Goal: Information Seeking & Learning: Learn about a topic

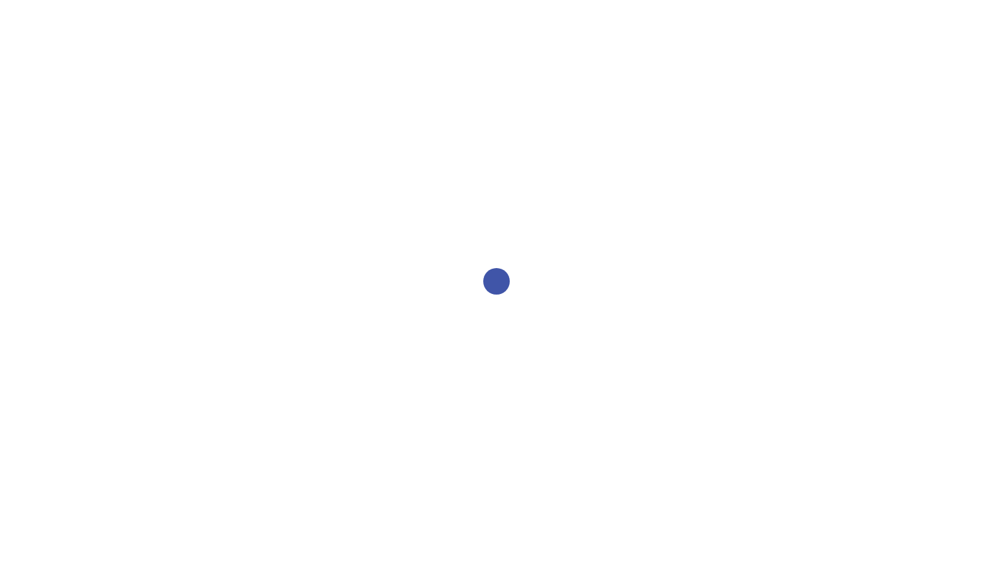
select select "2bed604d-1099-4043-b1bc-2365e8740244"
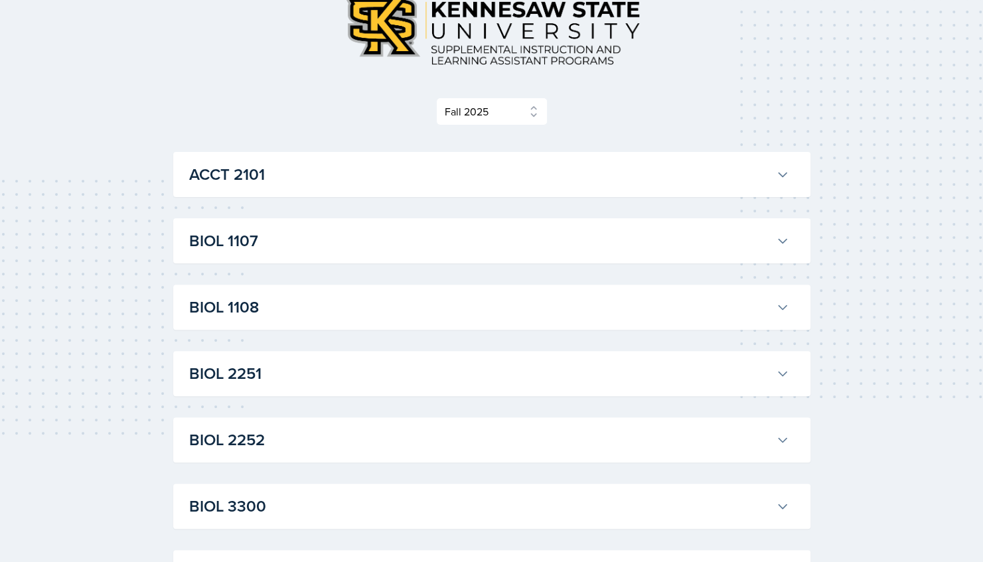
click at [299, 163] on h3 "ACCT 2101" at bounding box center [480, 175] width 582 height 24
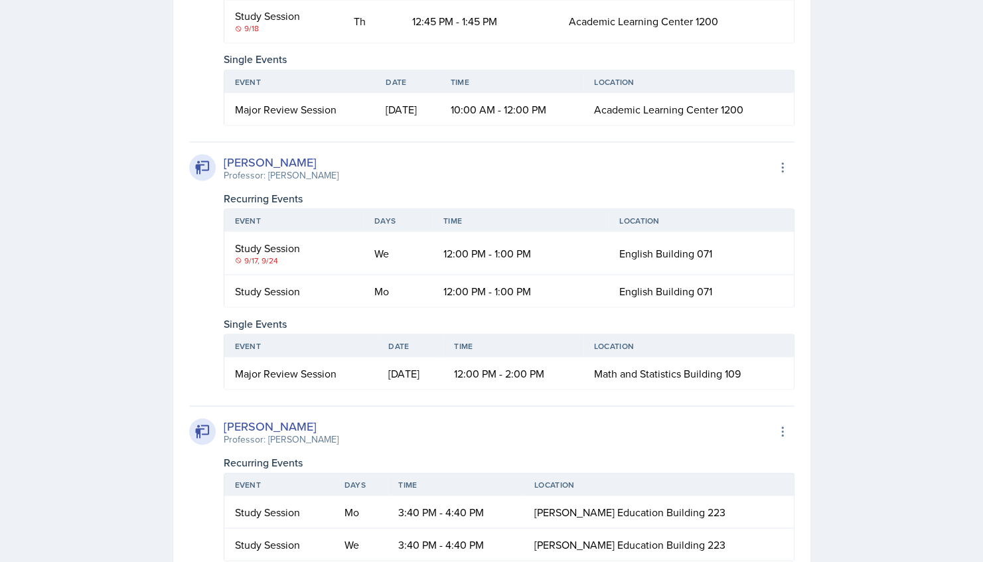
scroll to position [1457, 0]
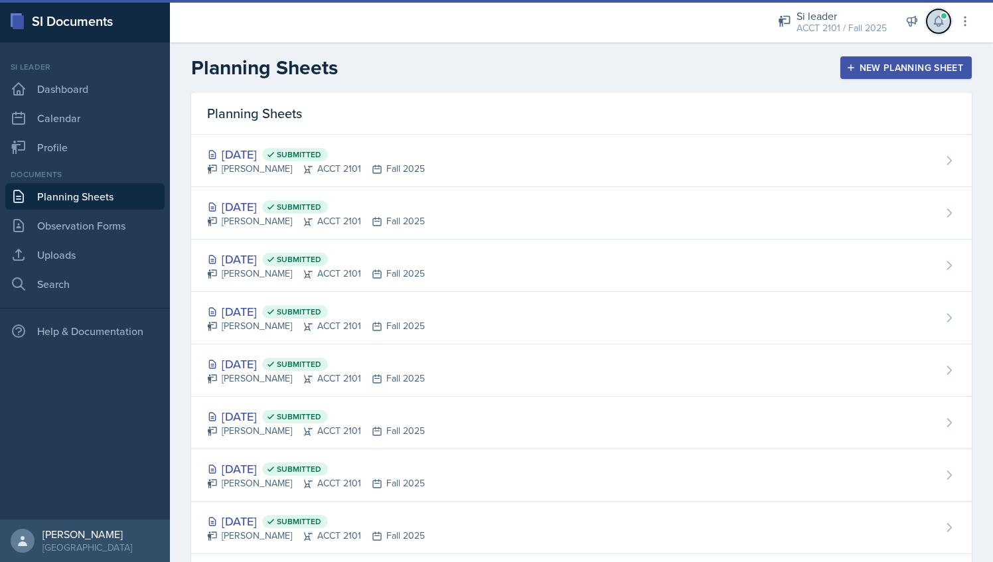
click at [936, 25] on icon at bounding box center [938, 21] width 13 height 13
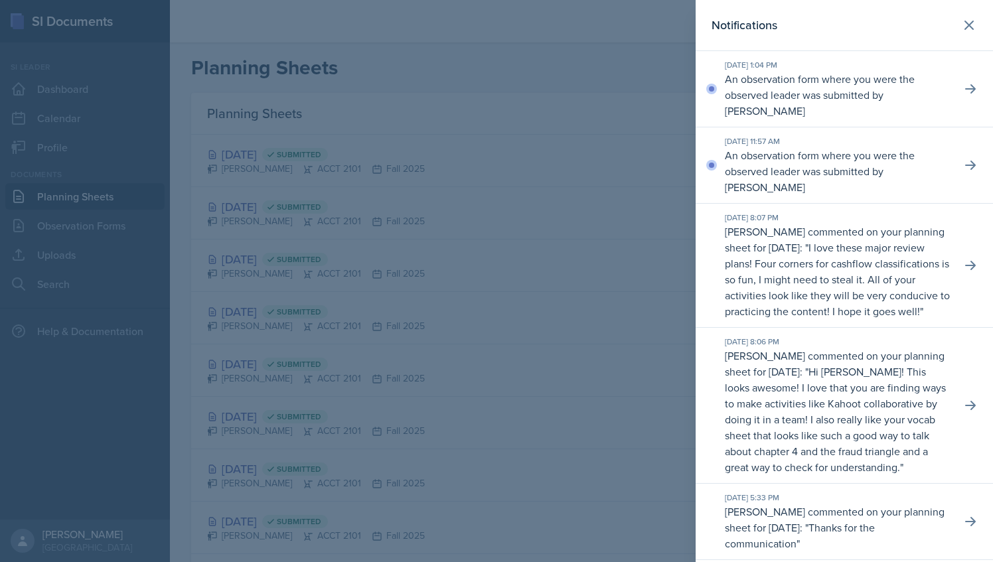
click at [543, 104] on div at bounding box center [496, 281] width 993 height 562
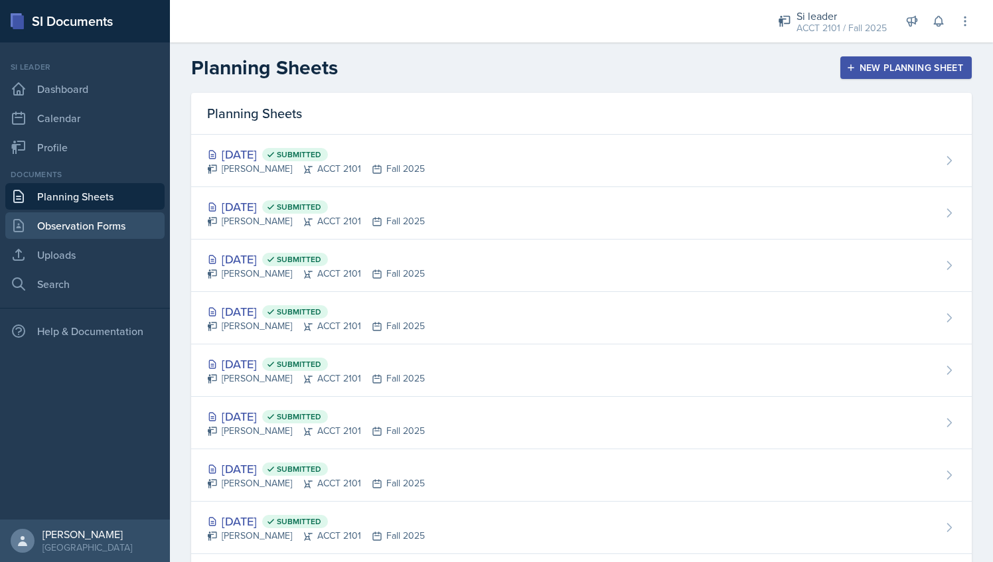
click at [99, 224] on link "Observation Forms" at bounding box center [84, 225] width 159 height 27
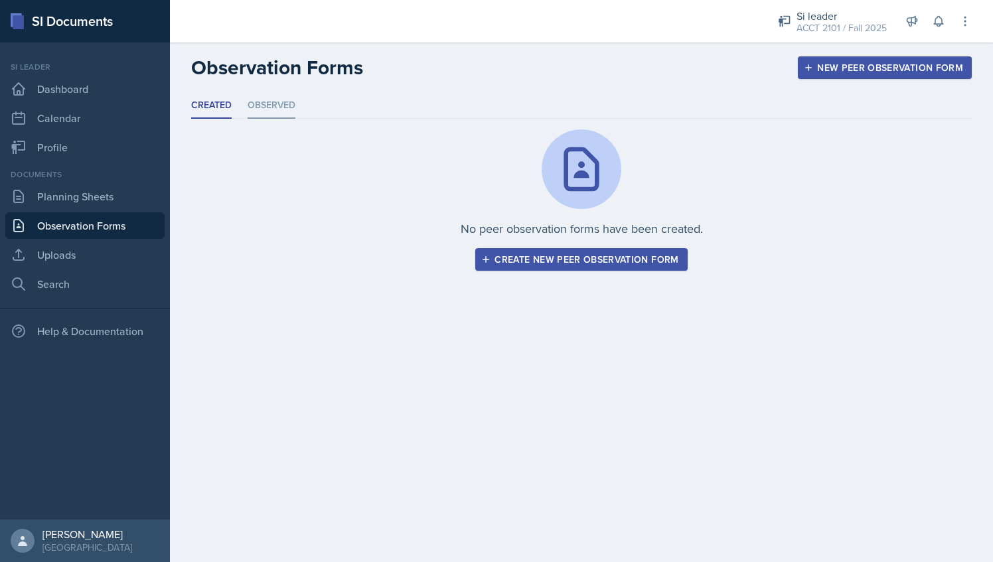
click at [278, 110] on li "Observed" at bounding box center [272, 106] width 48 height 26
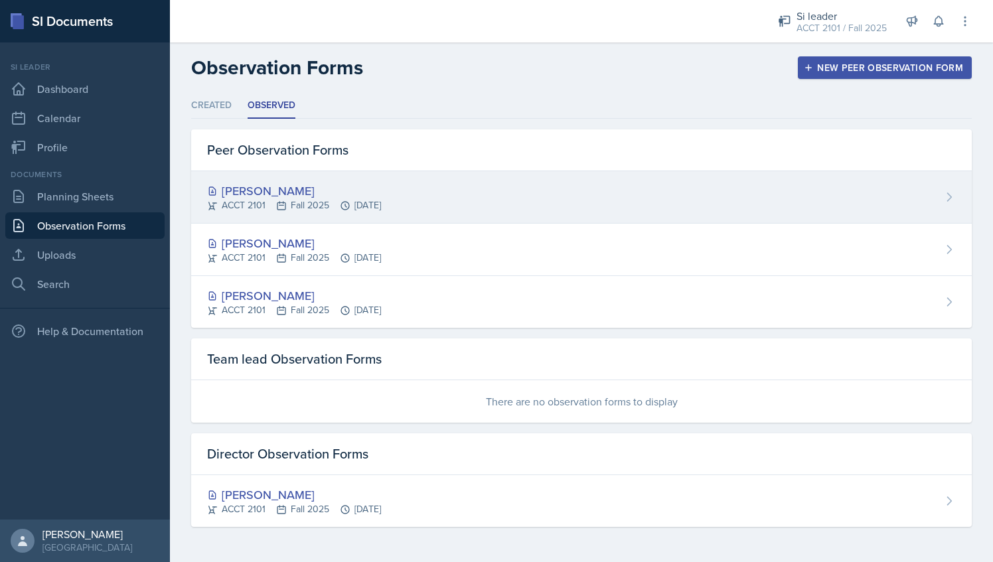
click at [458, 189] on div "[PERSON_NAME] ACCT 2101 Fall 2025 [DATE]" at bounding box center [581, 197] width 781 height 52
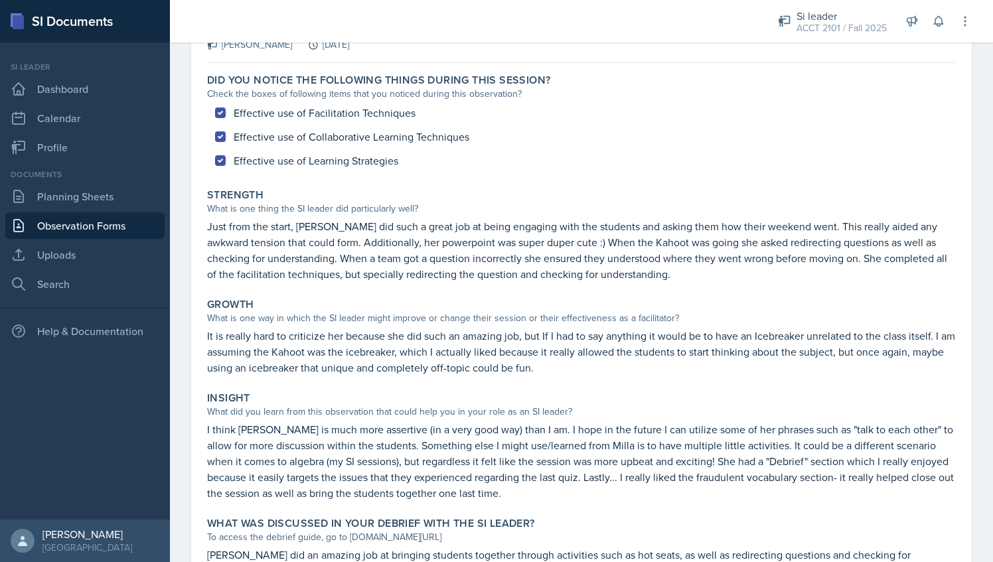
scroll to position [100, 0]
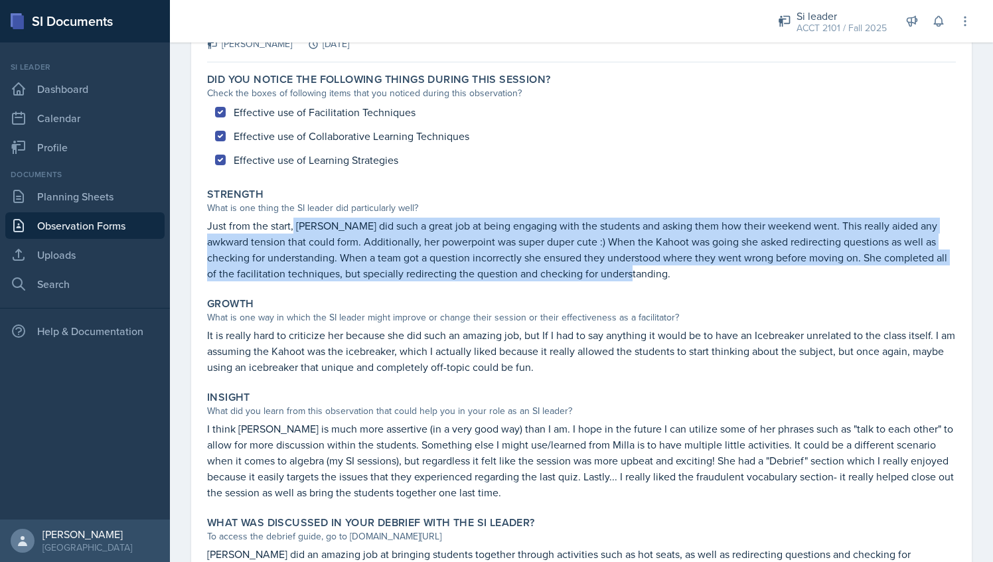
drag, startPoint x: 293, startPoint y: 224, endPoint x: 649, endPoint y: 275, distance: 358.8
click at [649, 275] on p "Just from the start, [PERSON_NAME] did such a great job at being engaging with …" at bounding box center [581, 250] width 749 height 64
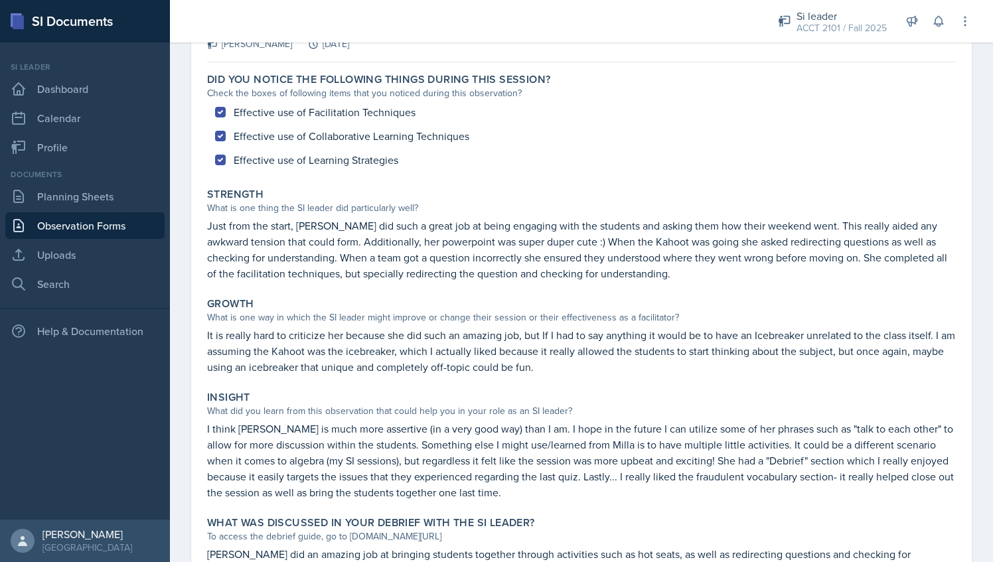
drag, startPoint x: 649, startPoint y: 275, endPoint x: 558, endPoint y: 287, distance: 91.7
click at [558, 287] on div "Did you notice the following things during this session? Check the boxes of fol…" at bounding box center [581, 342] width 749 height 548
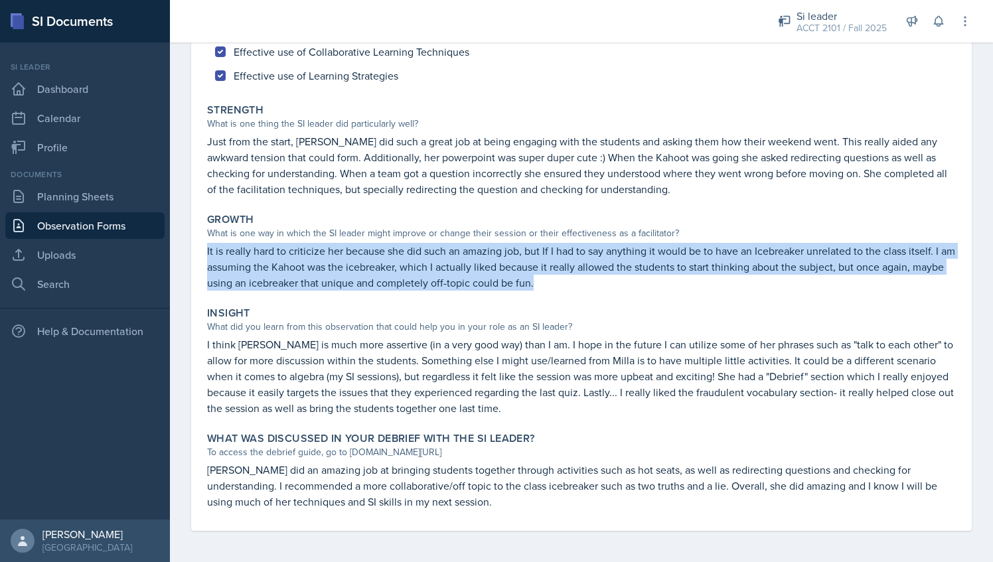
drag, startPoint x: 206, startPoint y: 250, endPoint x: 587, endPoint y: 276, distance: 381.9
click at [587, 276] on div "Growth What is one way in which the SI leader might improve or change their ses…" at bounding box center [581, 252] width 759 height 88
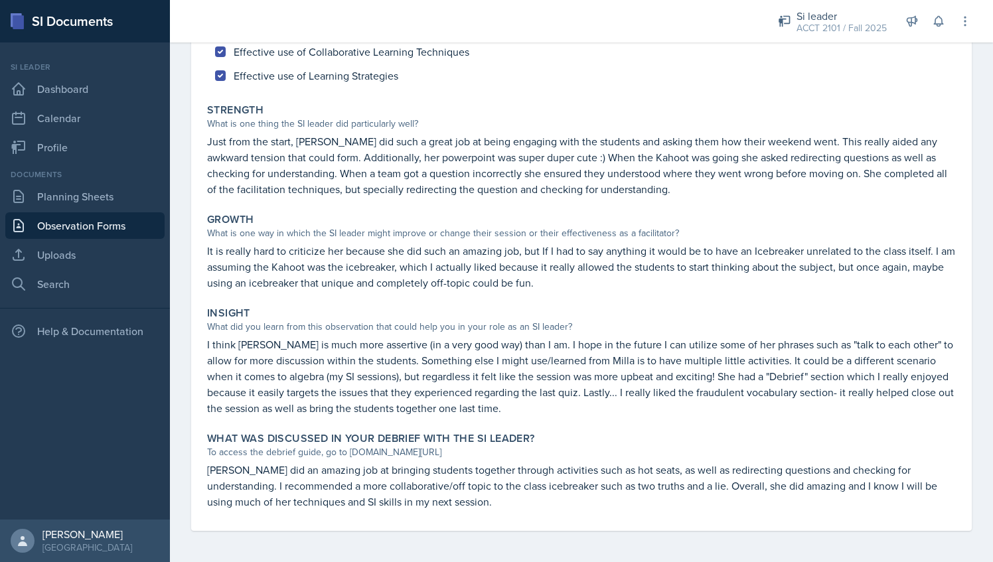
drag, startPoint x: 587, startPoint y: 276, endPoint x: 494, endPoint y: 317, distance: 101.4
click at [494, 317] on div "Insight" at bounding box center [581, 313] width 749 height 13
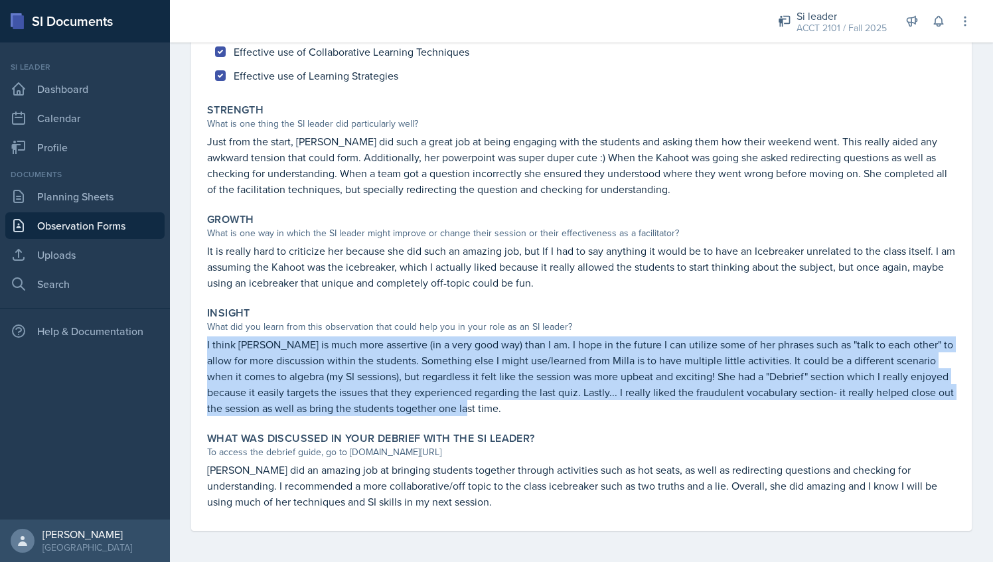
drag, startPoint x: 205, startPoint y: 345, endPoint x: 524, endPoint y: 404, distance: 324.6
click at [524, 404] on div "Insight What did you learn from this observation that could help you in your ro…" at bounding box center [581, 361] width 759 height 120
drag, startPoint x: 524, startPoint y: 404, endPoint x: 502, endPoint y: 420, distance: 27.6
click at [502, 420] on div "Insight What did you learn from this observation that could help you in your ro…" at bounding box center [581, 361] width 759 height 120
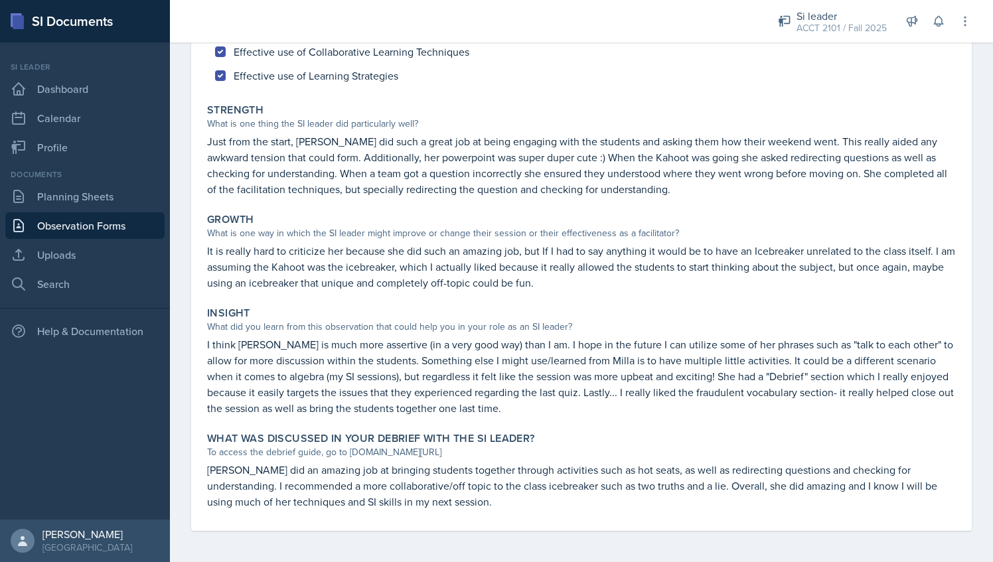
click at [353, 437] on label "What was discussed in your debrief with the SI Leader?" at bounding box center [371, 438] width 328 height 13
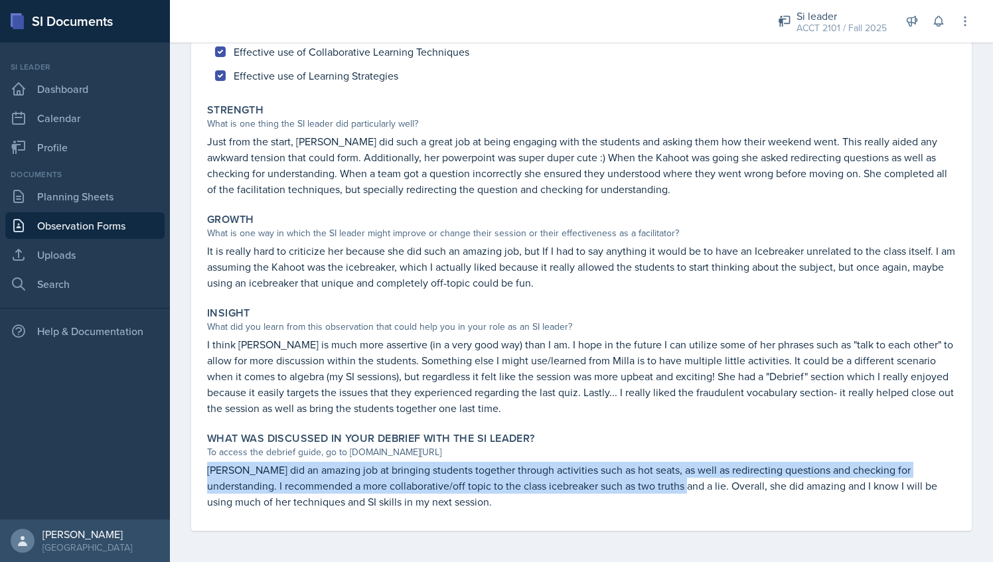
drag, startPoint x: 210, startPoint y: 472, endPoint x: 647, endPoint y: 487, distance: 436.4
click at [647, 487] on p "Milla did an amazing job at bringing students together through activities such …" at bounding box center [581, 486] width 749 height 48
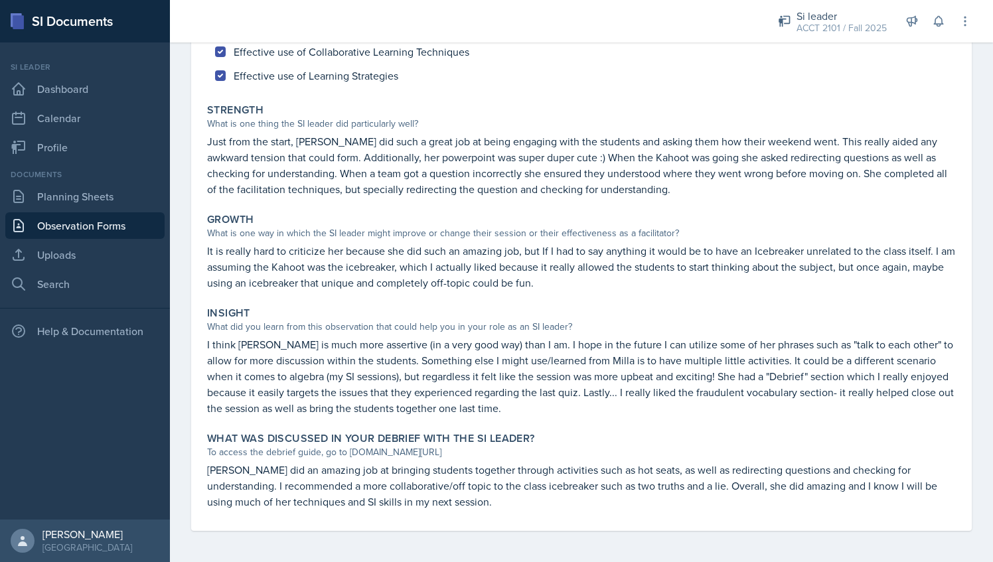
click at [525, 522] on div "Did you notice the following things during this session? Check the boxes of fol…" at bounding box center [581, 257] width 749 height 548
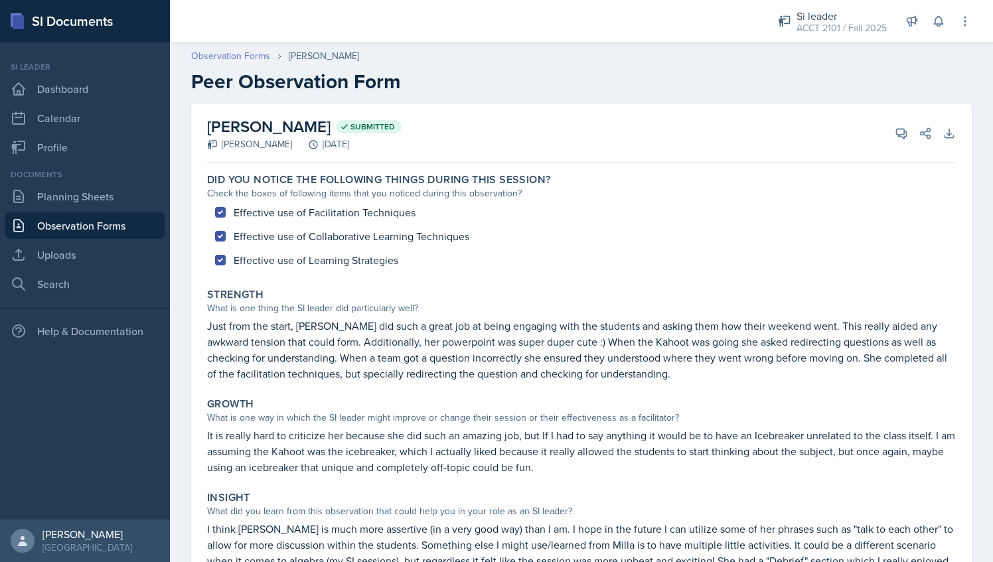
click at [259, 60] on link "Observation Forms" at bounding box center [230, 56] width 79 height 14
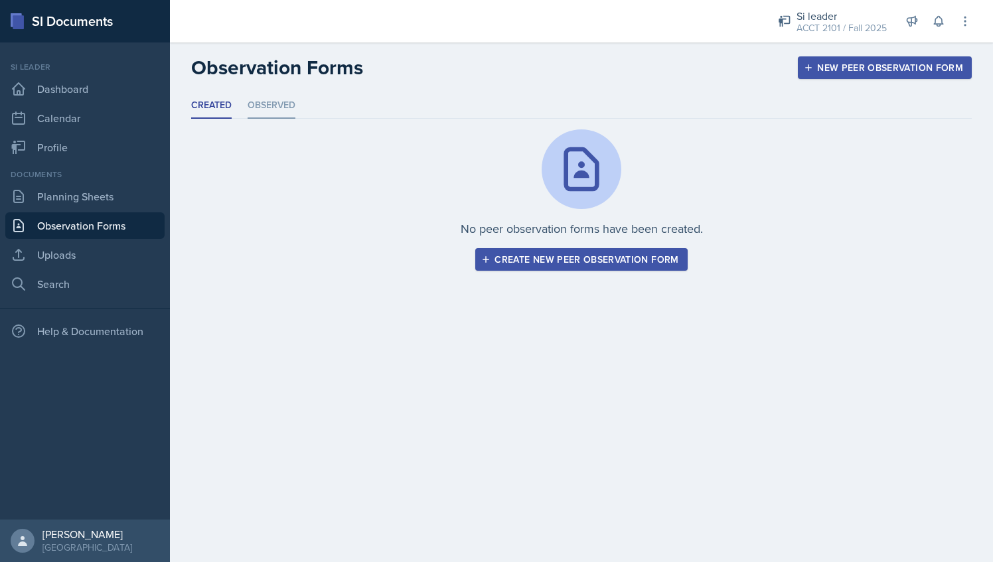
click at [271, 94] on li "Observed" at bounding box center [272, 106] width 48 height 26
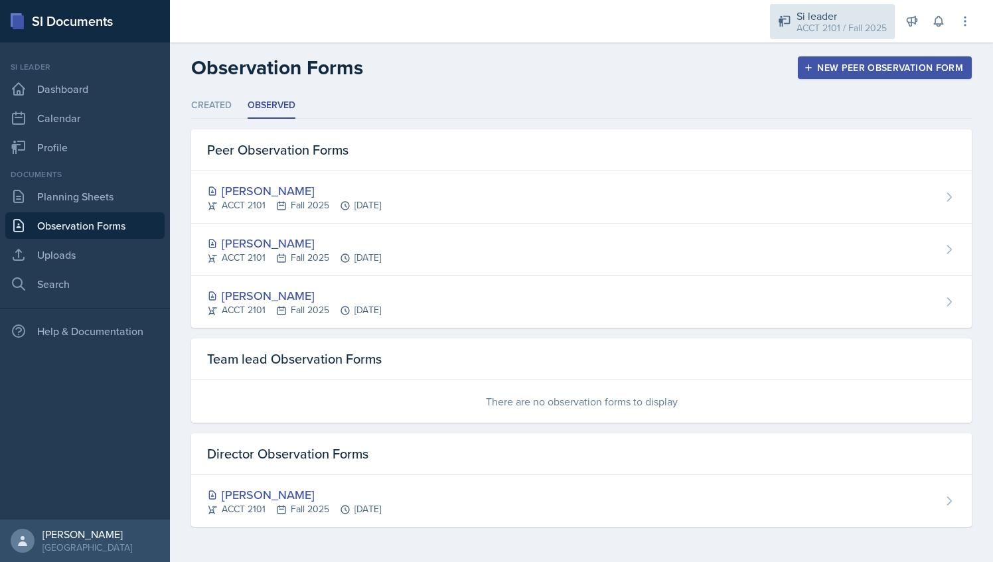
click at [843, 4] on div "Si leader ACCT 2101 / Fall 2025" at bounding box center [832, 21] width 125 height 35
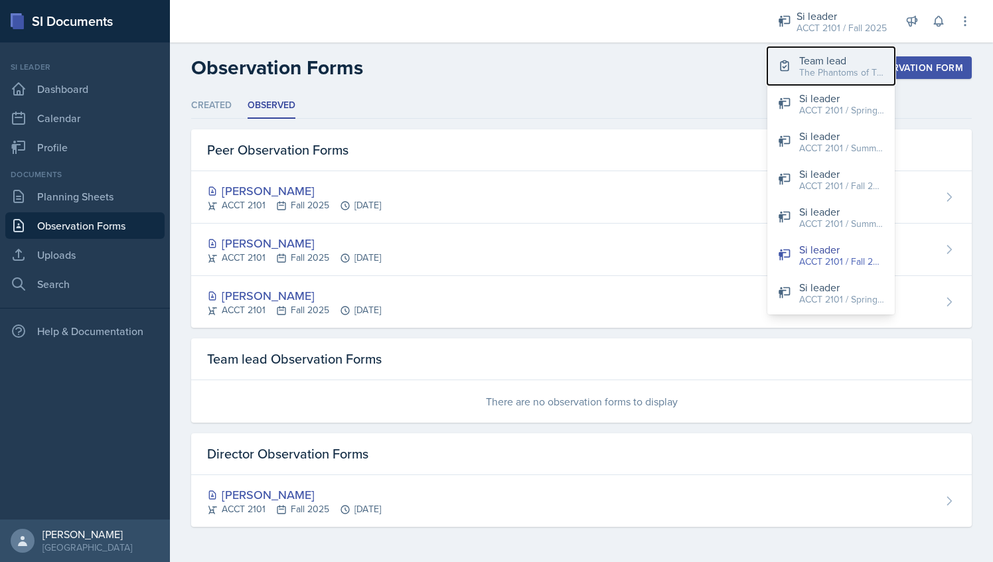
click at [810, 66] on div "The Phantoms of The Opera / Fall 2025" at bounding box center [841, 73] width 85 height 14
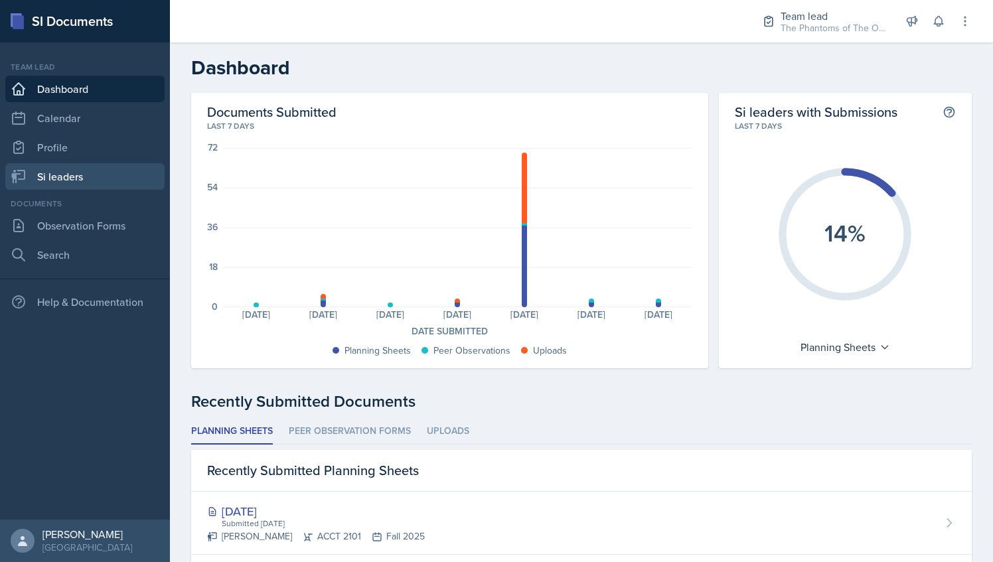
click at [98, 182] on link "Si leaders" at bounding box center [84, 176] width 159 height 27
